Goal: Navigation & Orientation: Find specific page/section

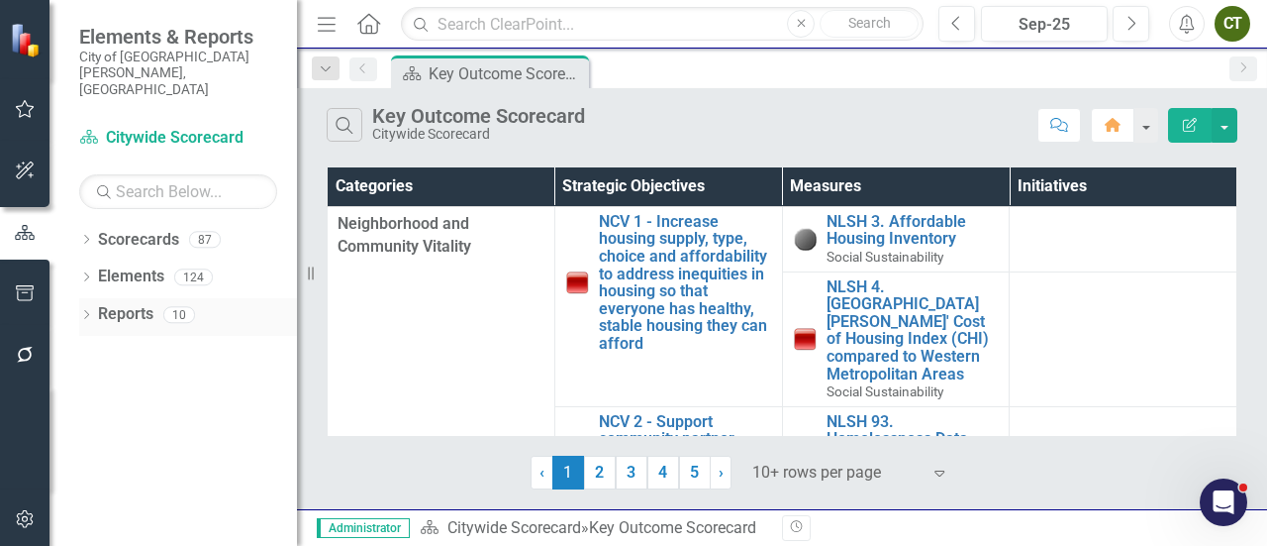
click at [93, 298] on div "Dropdown Reports 10" at bounding box center [188, 317] width 218 height 38
click at [85, 309] on div "Dropdown" at bounding box center [86, 317] width 14 height 17
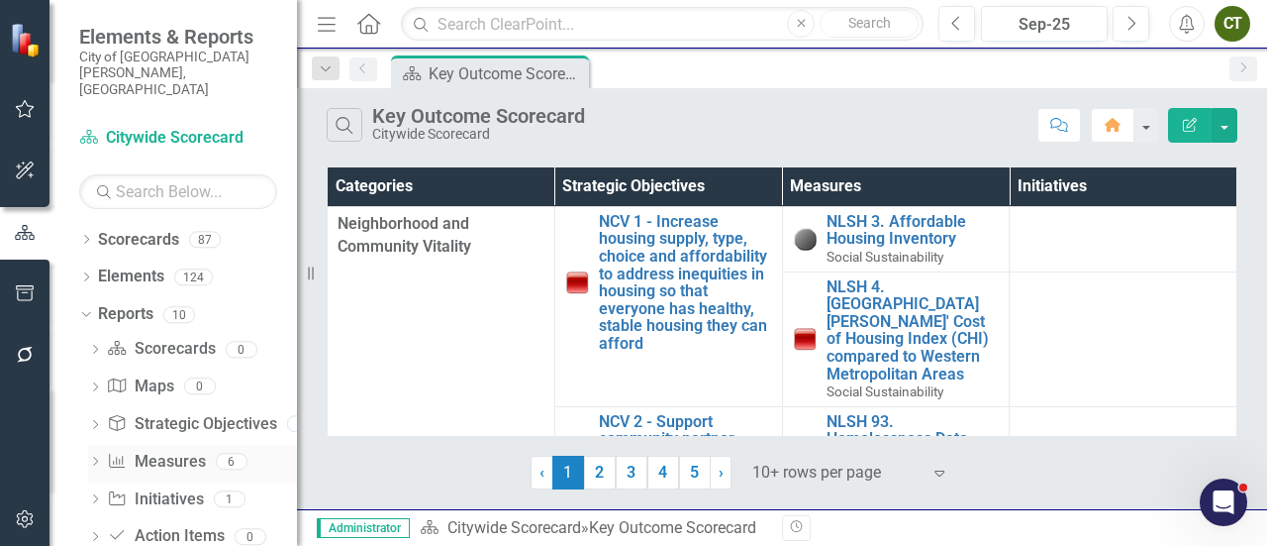
click at [169, 450] on link "Measure Measures" at bounding box center [156, 461] width 98 height 23
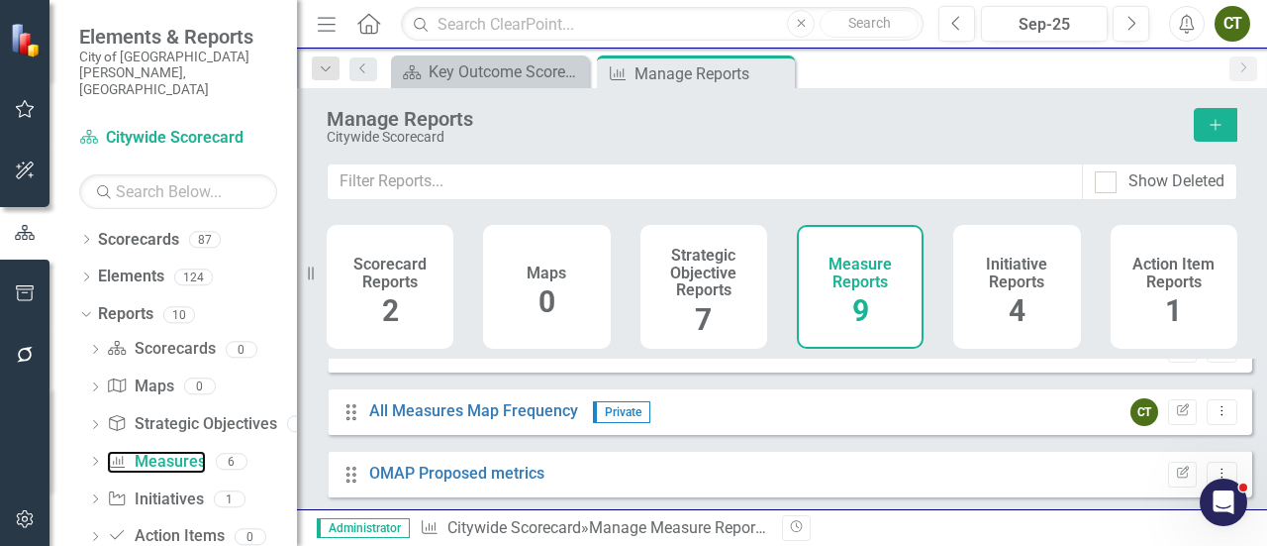
scroll to position [14, 0]
click at [96, 421] on icon "Dropdown" at bounding box center [95, 426] width 14 height 11
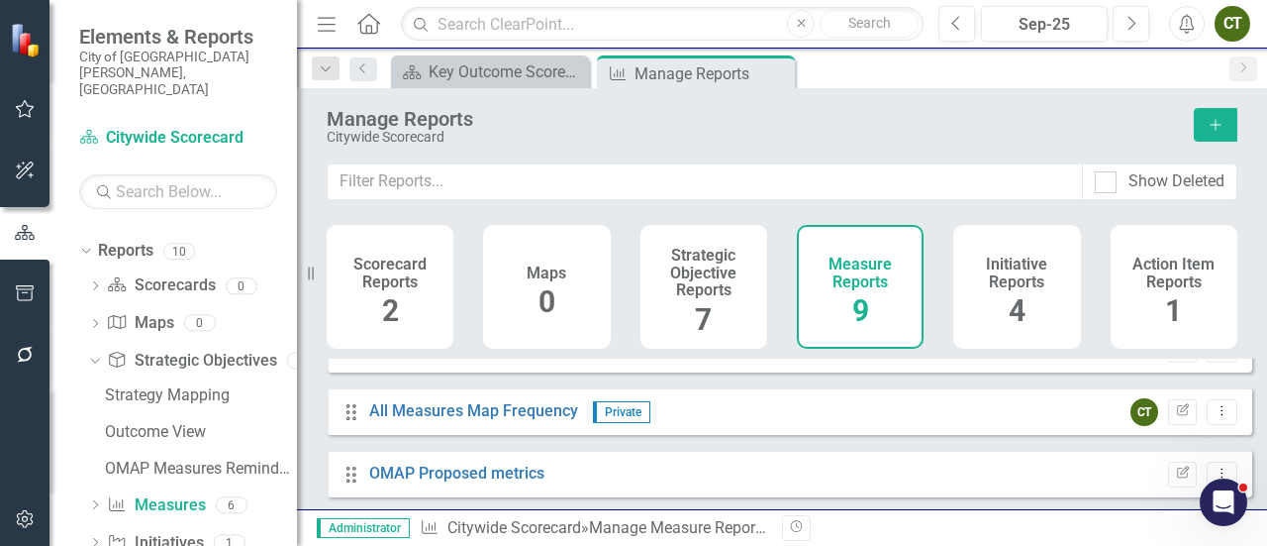
scroll to position [0, 0]
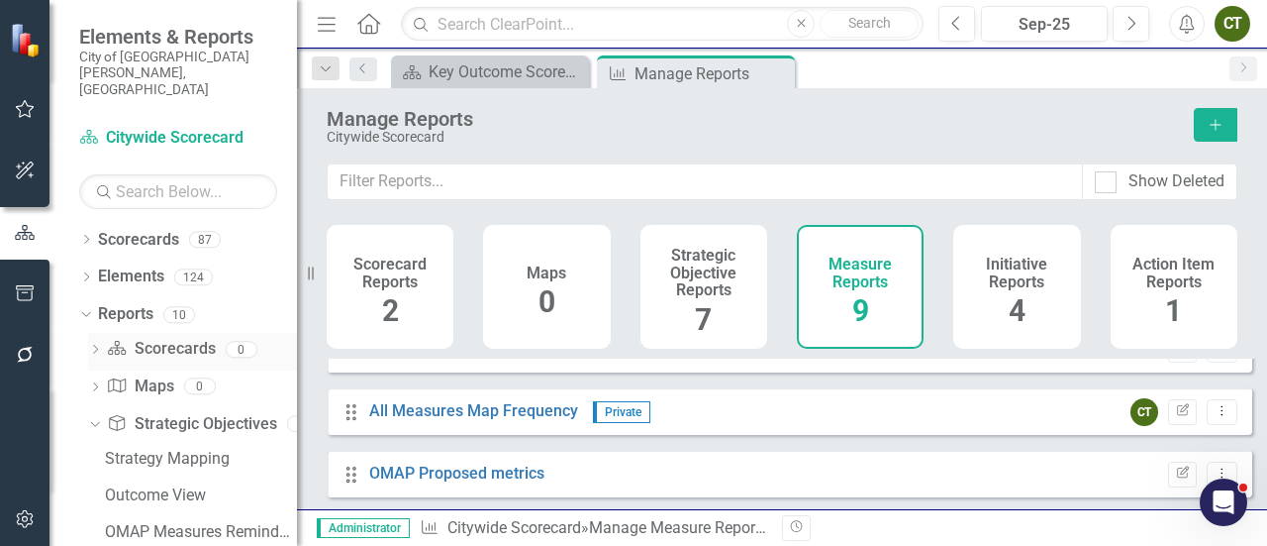
click at [99, 333] on div "Dropdown Scorecard Scorecards 0" at bounding box center [192, 352] width 209 height 38
click at [97, 346] on icon "Dropdown" at bounding box center [95, 351] width 14 height 11
click at [87, 236] on icon "Dropdown" at bounding box center [86, 241] width 14 height 11
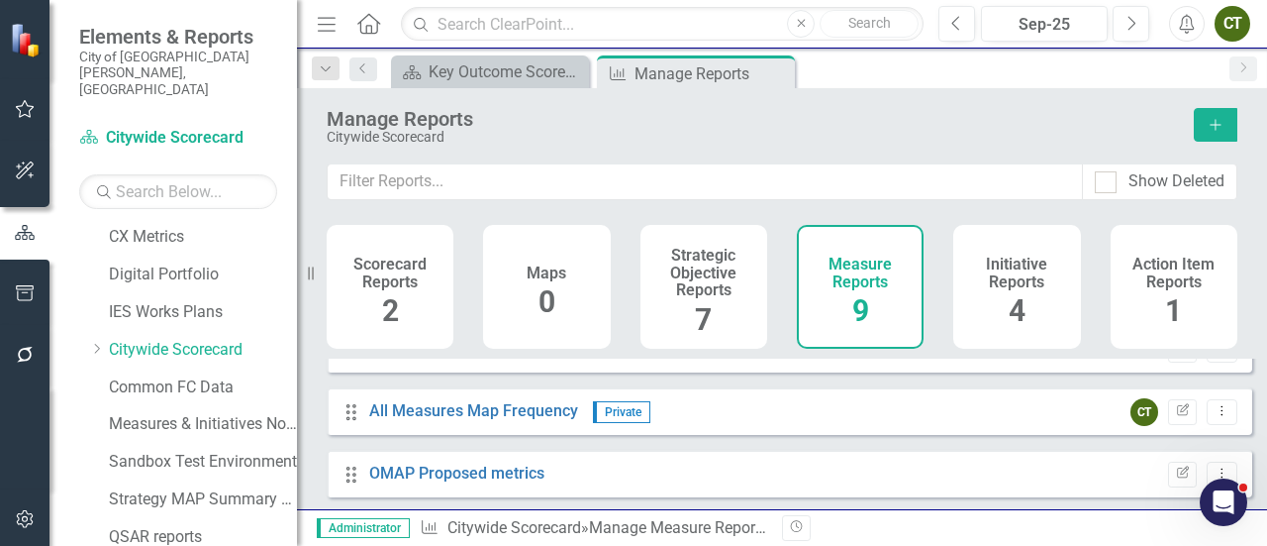
scroll to position [158, 0]
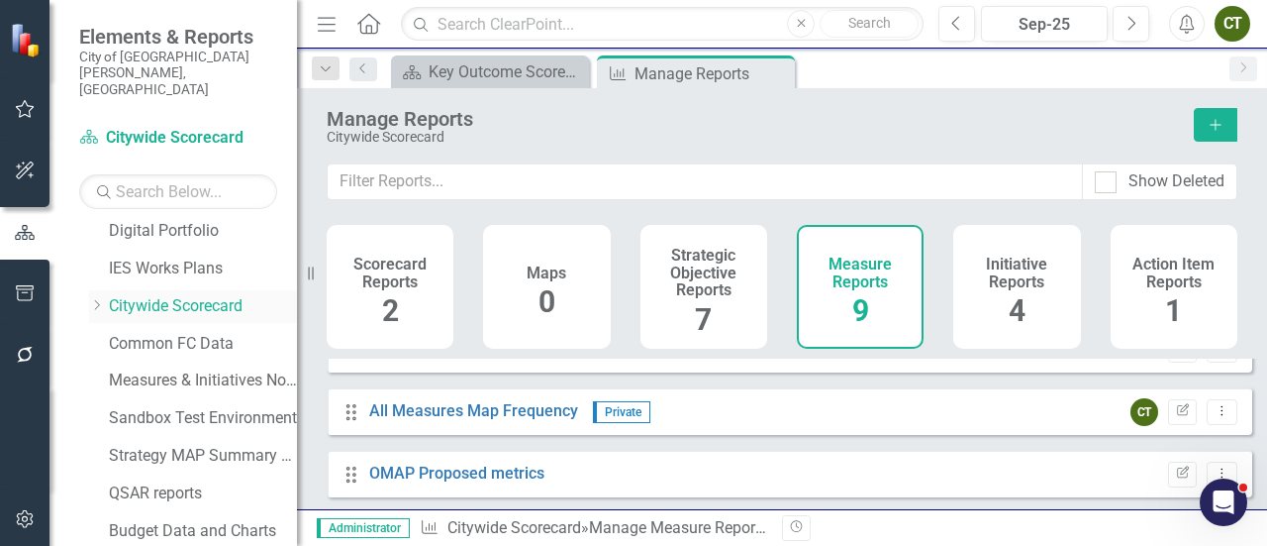
click at [100, 299] on icon "Dropdown" at bounding box center [96, 305] width 15 height 12
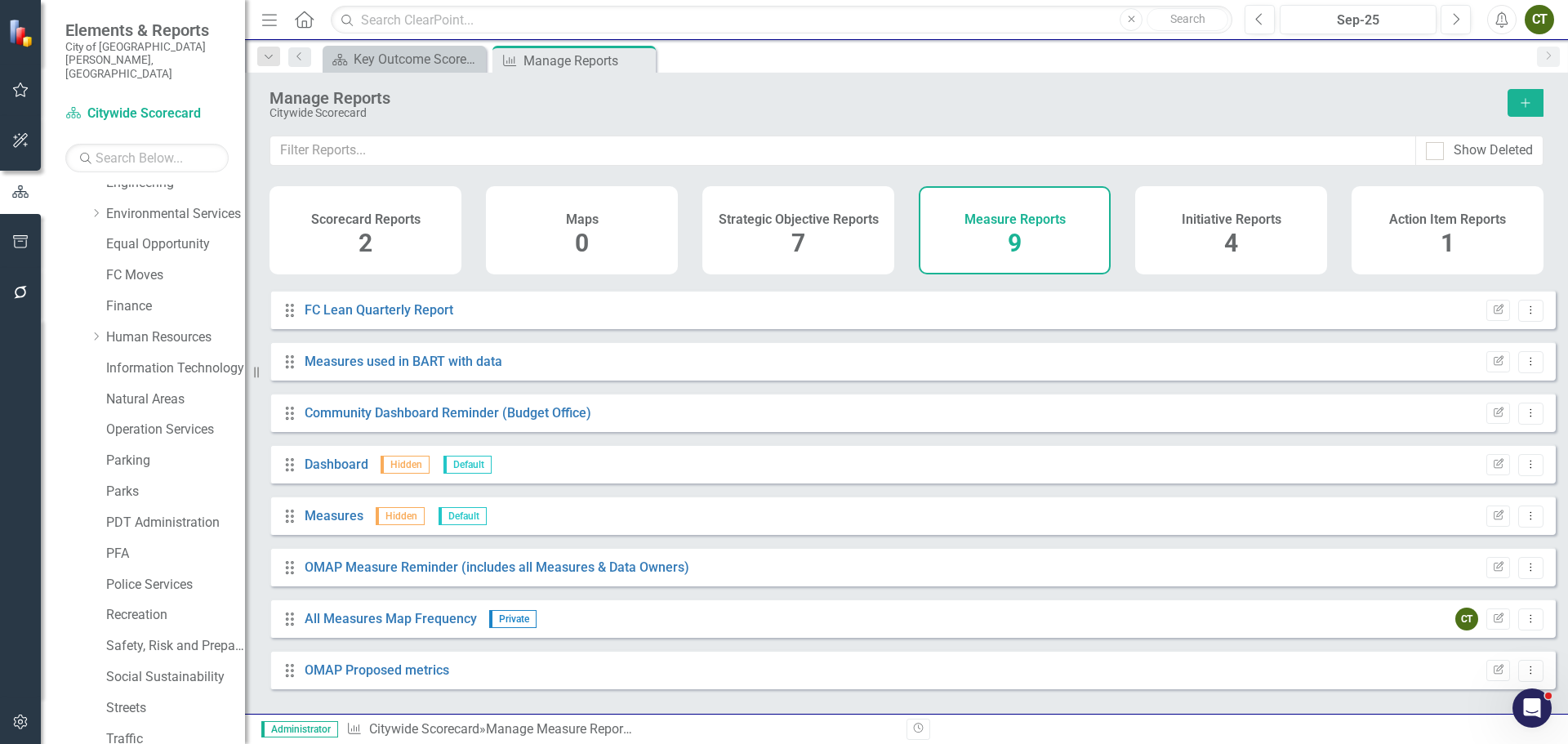
scroll to position [44, 0]
